Goal: Check status

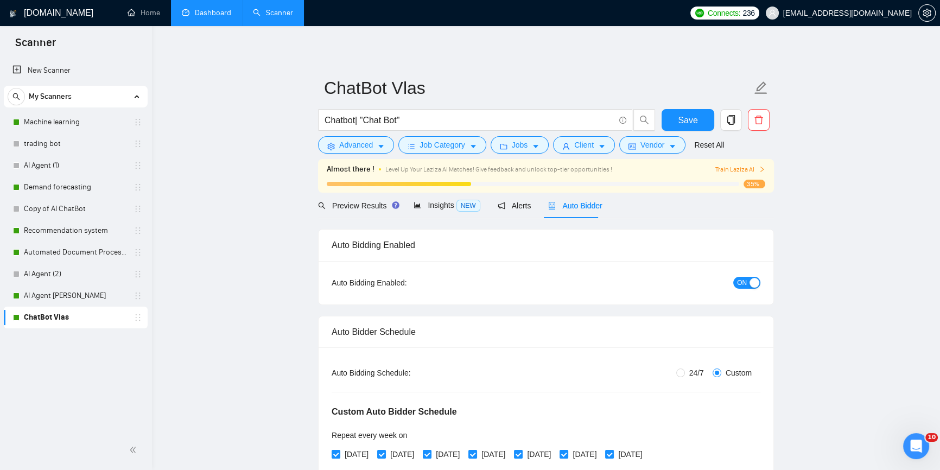
click at [200, 17] on link "Dashboard" at bounding box center [206, 12] width 49 height 9
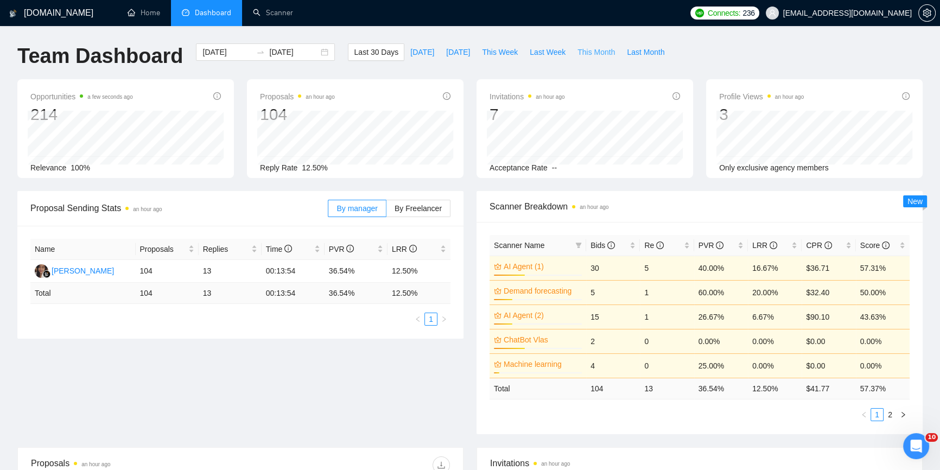
click at [580, 54] on span "This Month" at bounding box center [595, 52] width 37 height 12
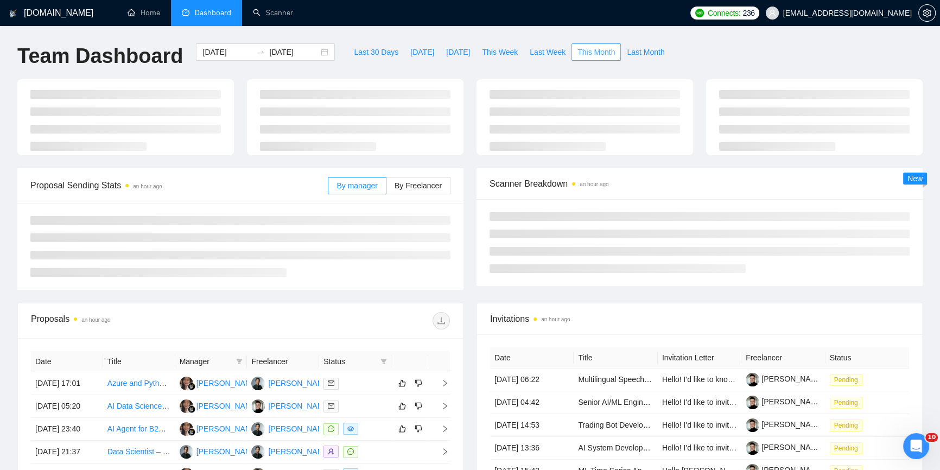
type input "[DATE]"
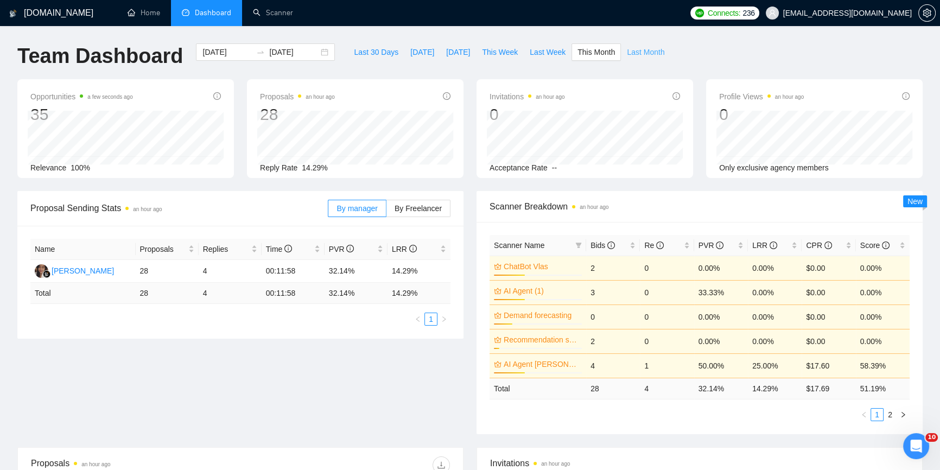
click at [646, 50] on span "Last Month" at bounding box center [645, 52] width 37 height 12
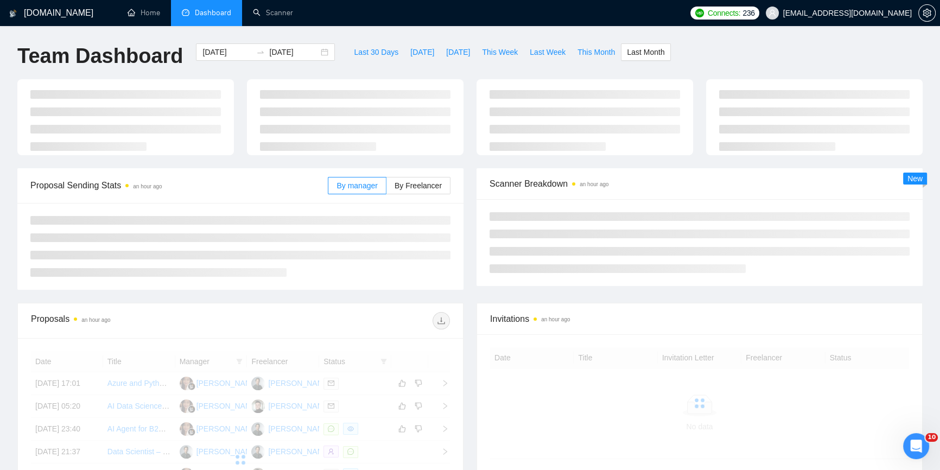
type input "2025-09-01"
type input "2025-09-30"
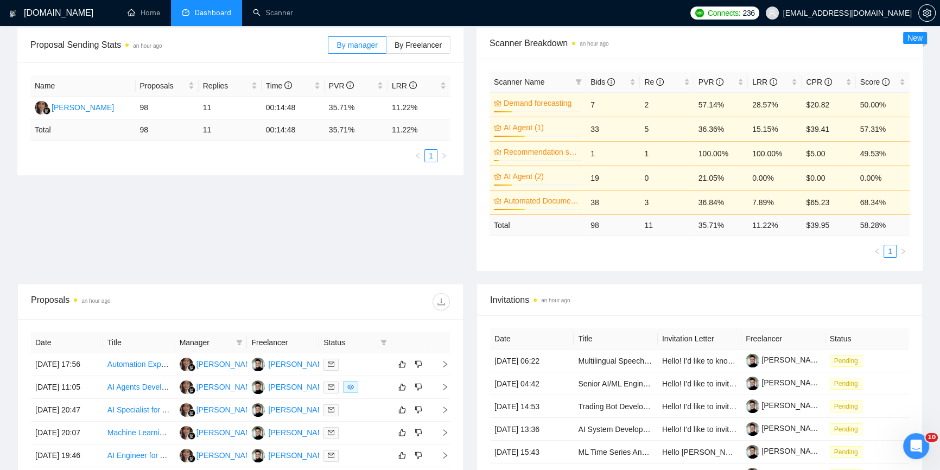
scroll to position [148, 0]
